Goal: Information Seeking & Learning: Learn about a topic

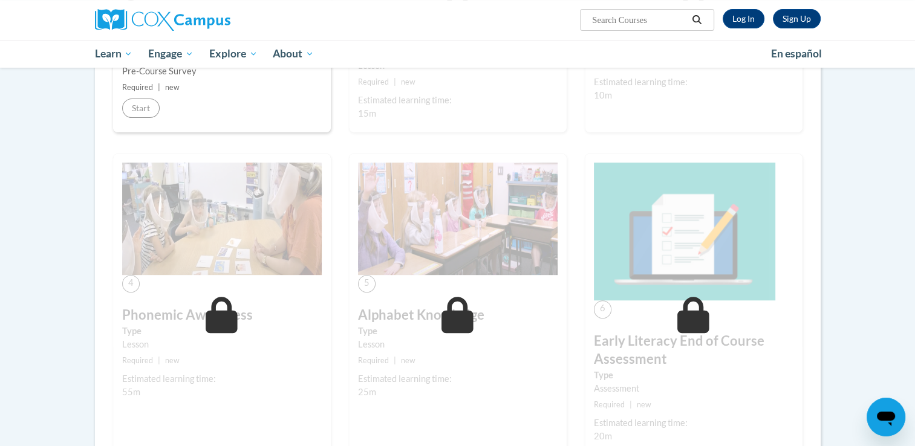
scroll to position [484, 0]
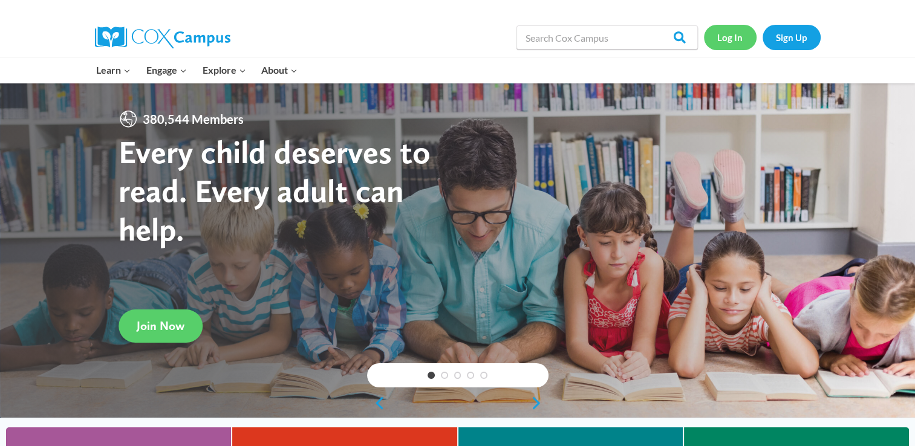
click at [721, 40] on link "Log In" at bounding box center [730, 37] width 53 height 25
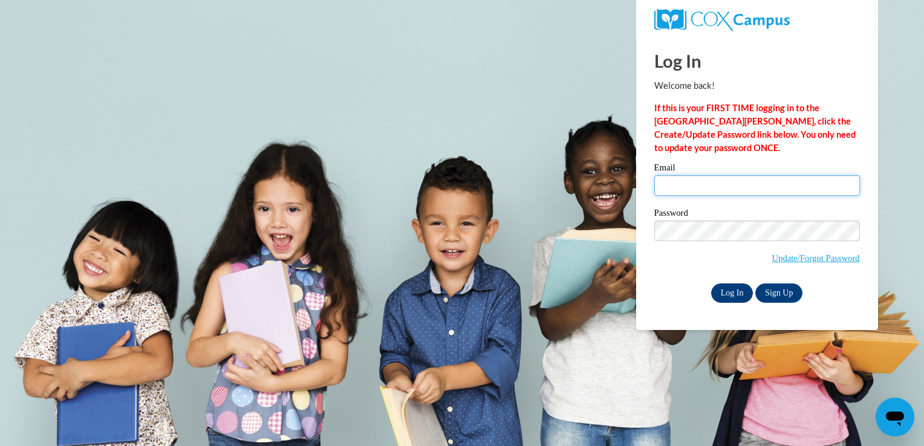
type input "lflores-ramirez711@mail.jamessprunt.edu"
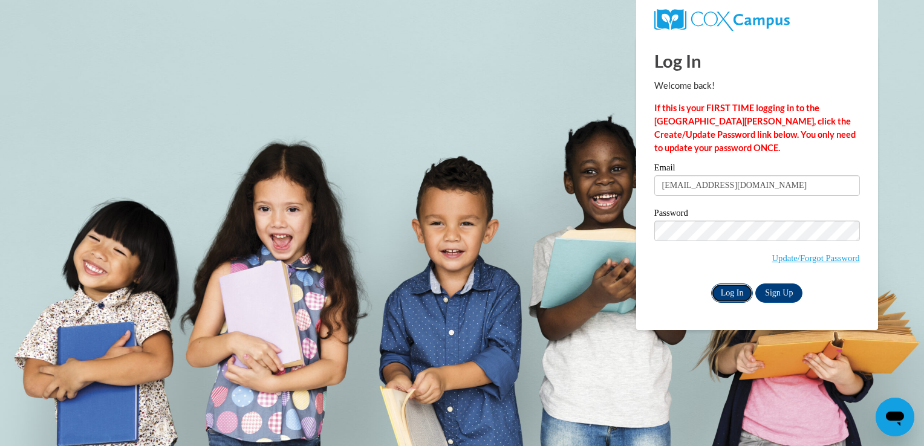
click at [722, 285] on input "Log In" at bounding box center [732, 292] width 42 height 19
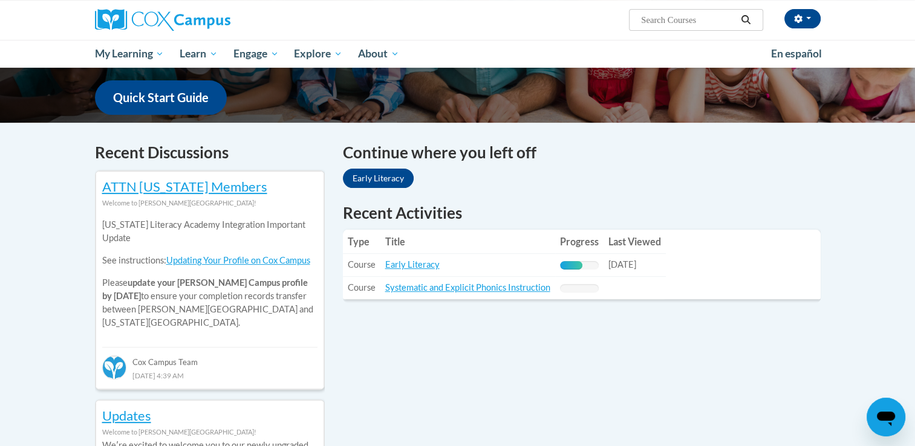
scroll to position [302, 0]
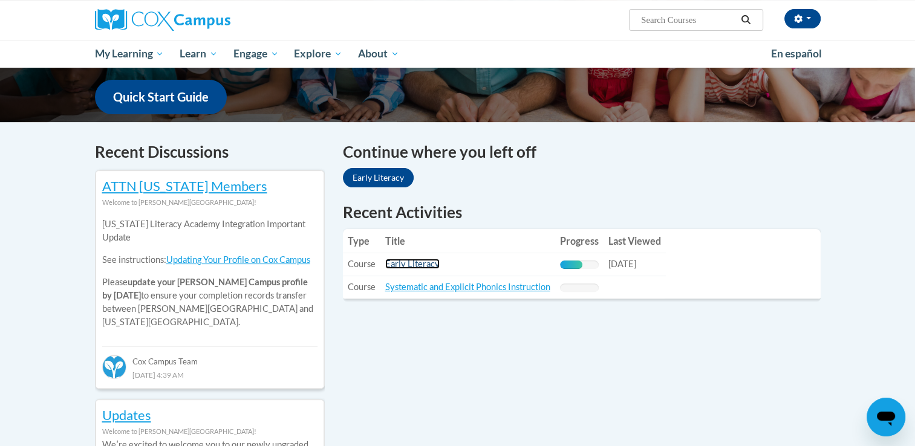
click at [394, 266] on link "Early Literacy" at bounding box center [412, 264] width 54 height 10
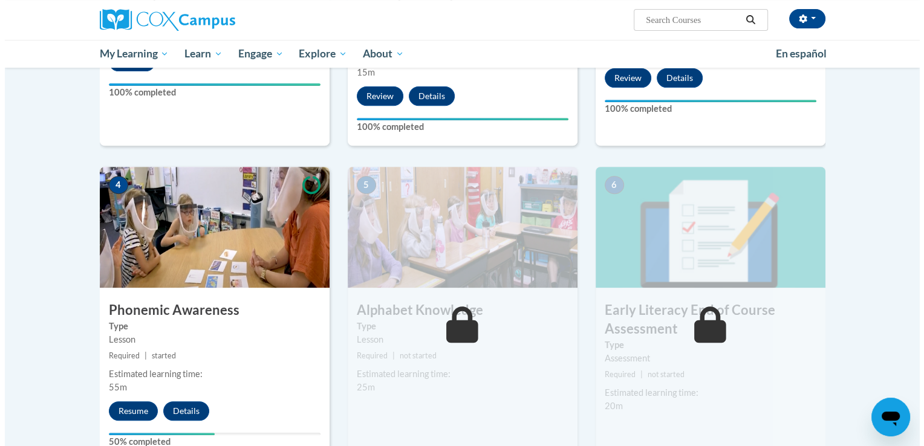
scroll to position [544, 0]
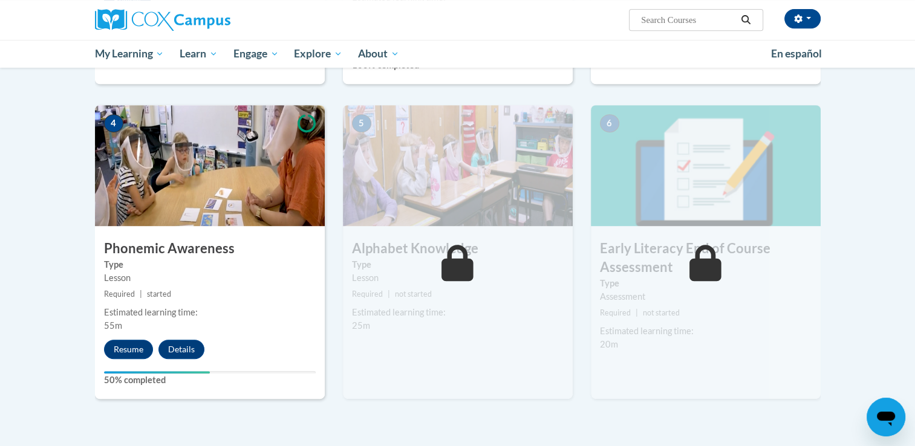
click at [138, 339] on div "4 Phonemic Awareness Type Lesson Required | started Estimated learning time: 55…" at bounding box center [210, 252] width 230 height 294
click at [133, 346] on button "Resume" at bounding box center [128, 349] width 49 height 19
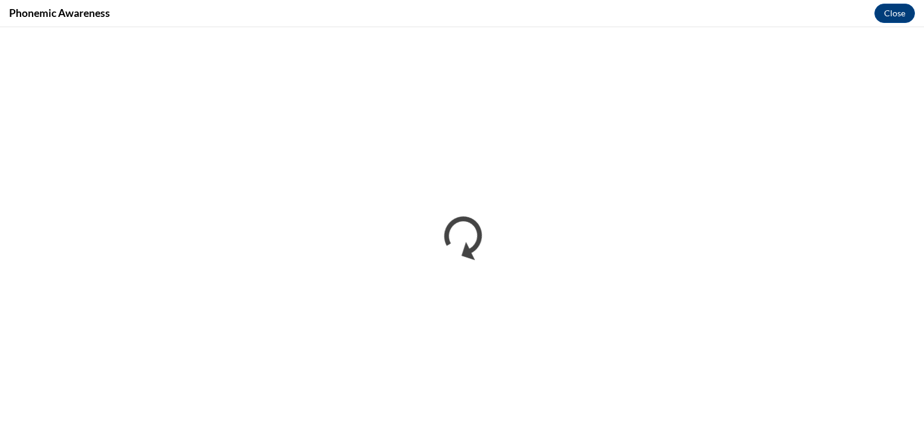
scroll to position [0, 0]
